Goal: Understand process/instructions: Learn how to perform a task or action

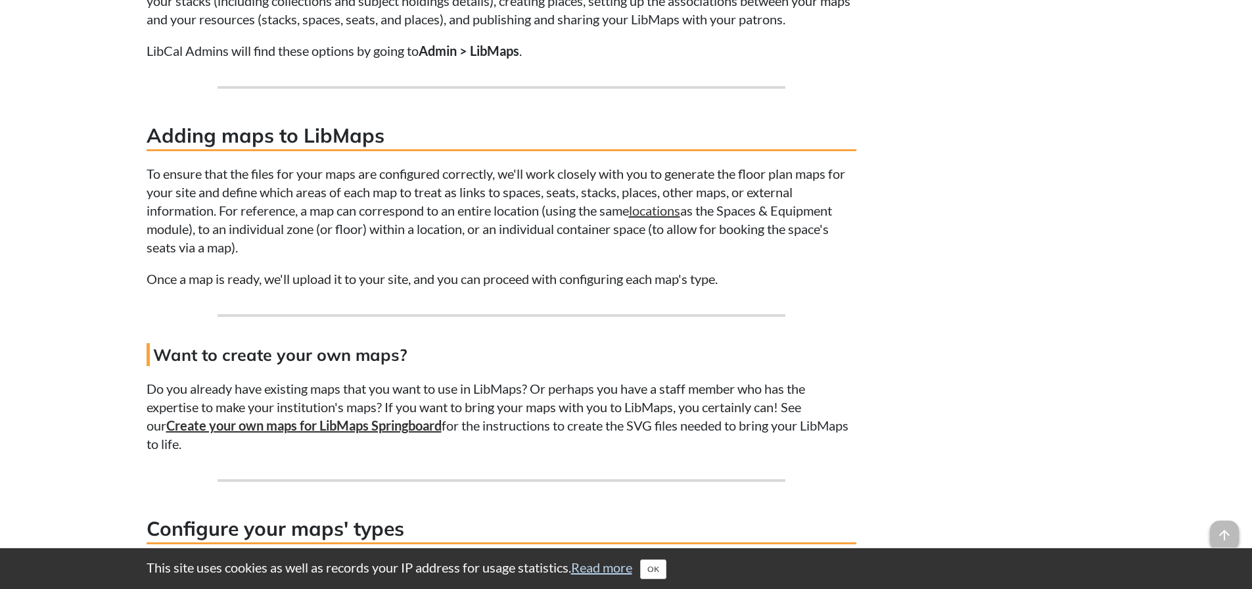
scroll to position [1578, 0]
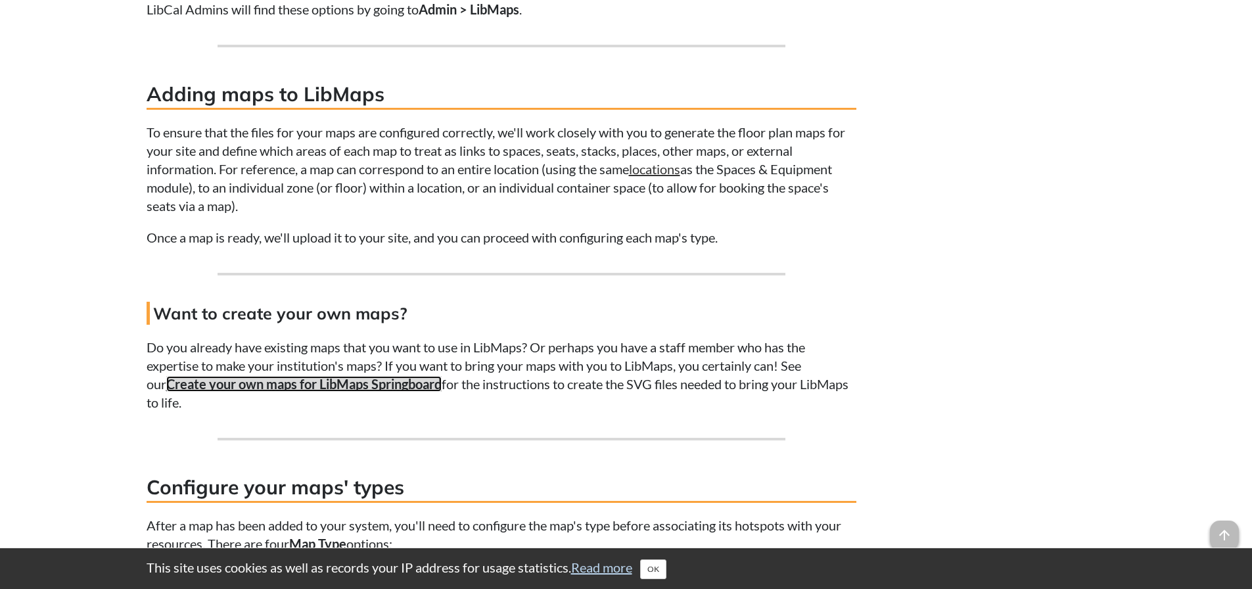
click at [367, 382] on strong "Create your own maps for LibMaps Springboard" at bounding box center [303, 384] width 275 height 16
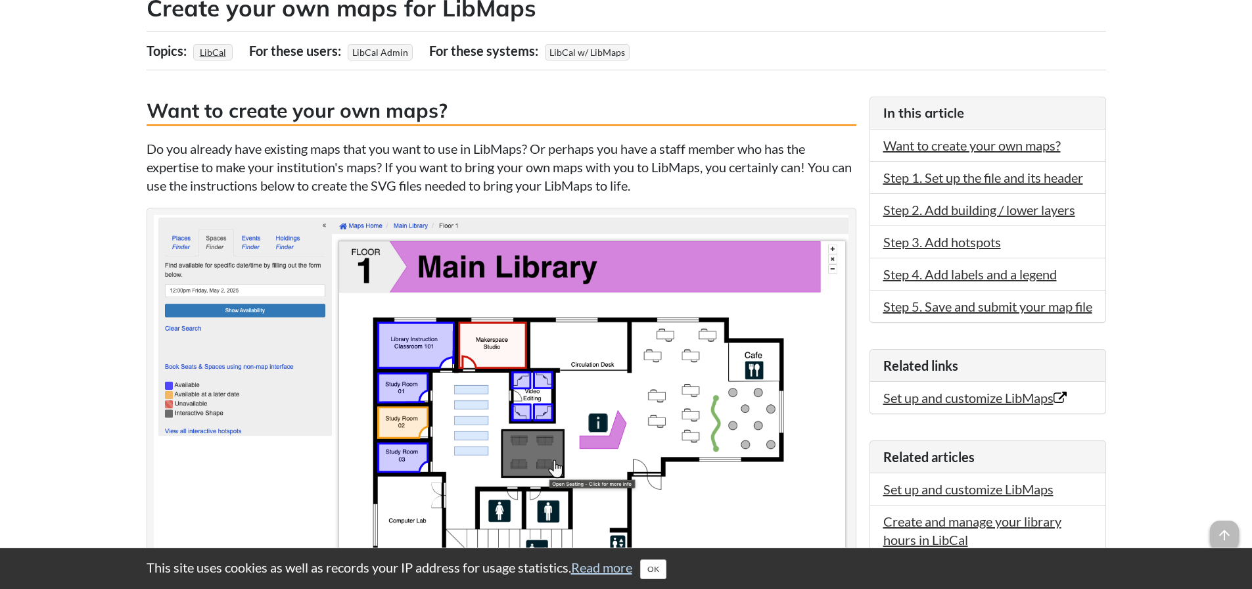
scroll to position [131, 0]
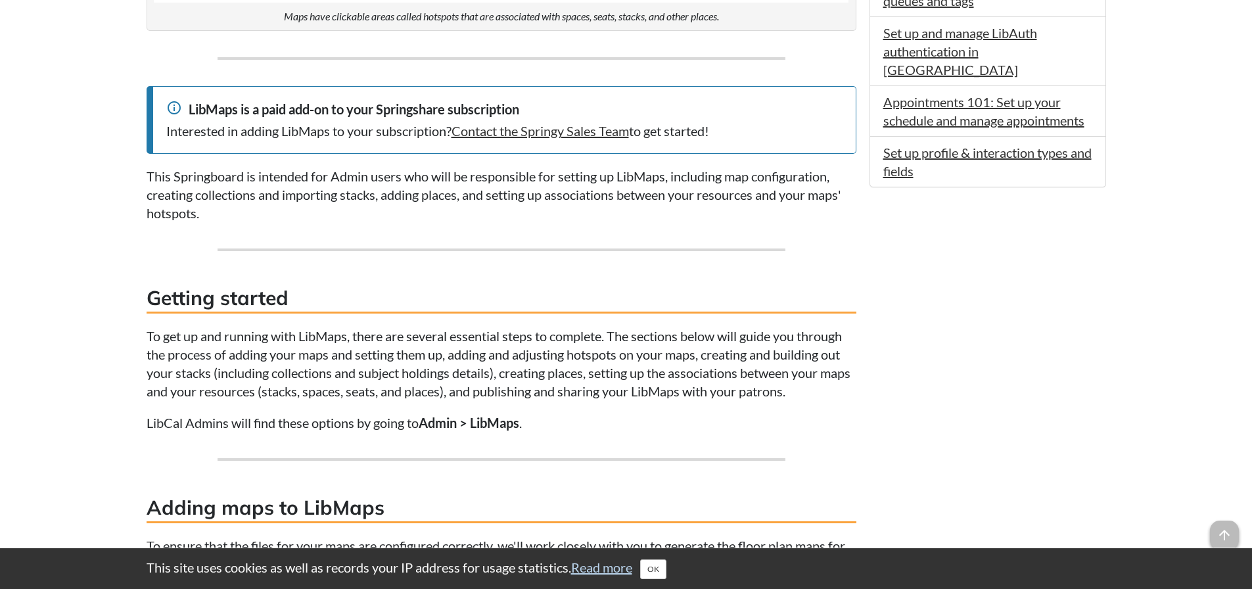
scroll to position [1183, 0]
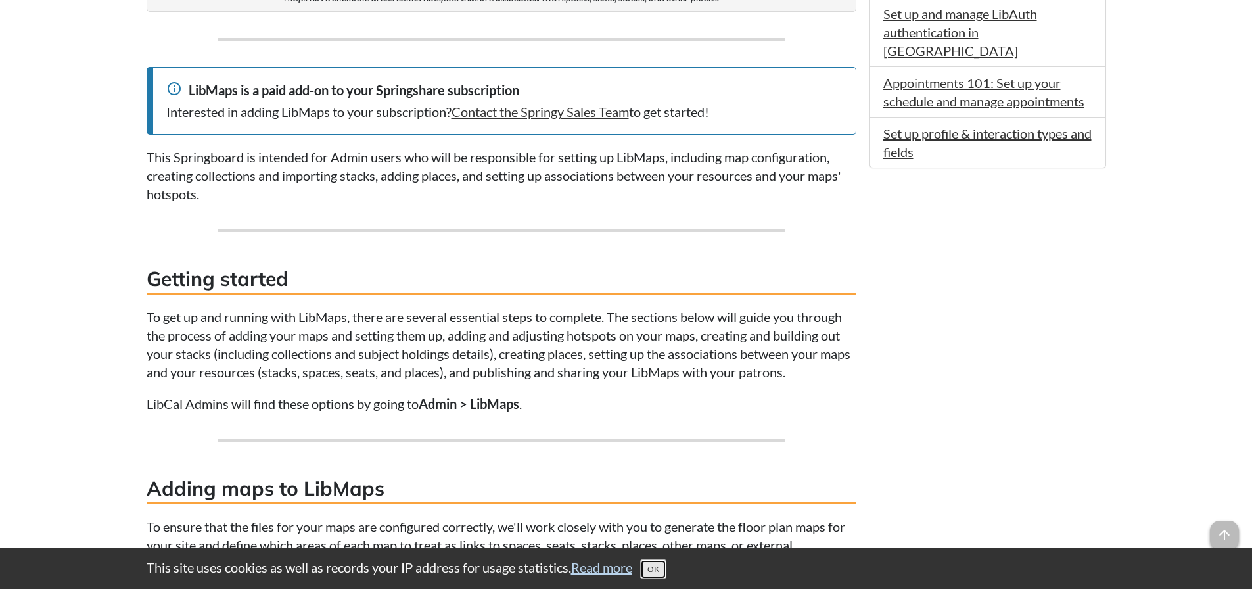
click at [666, 576] on button "OK" at bounding box center [653, 569] width 26 height 20
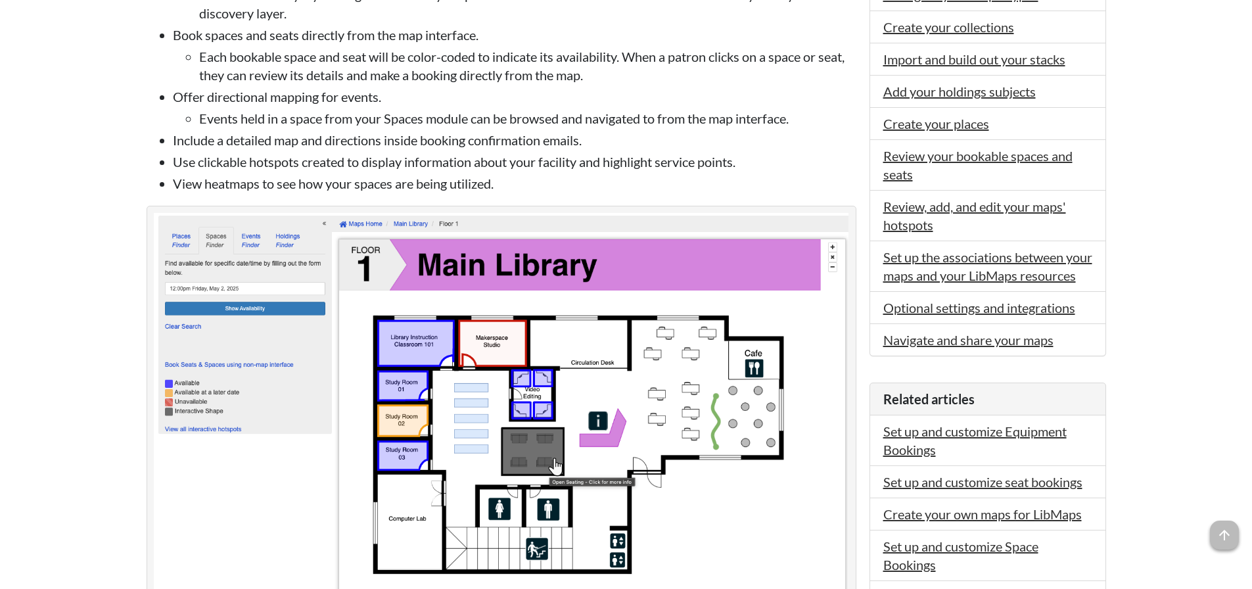
scroll to position [526, 0]
